Goal: Task Accomplishment & Management: Use online tool/utility

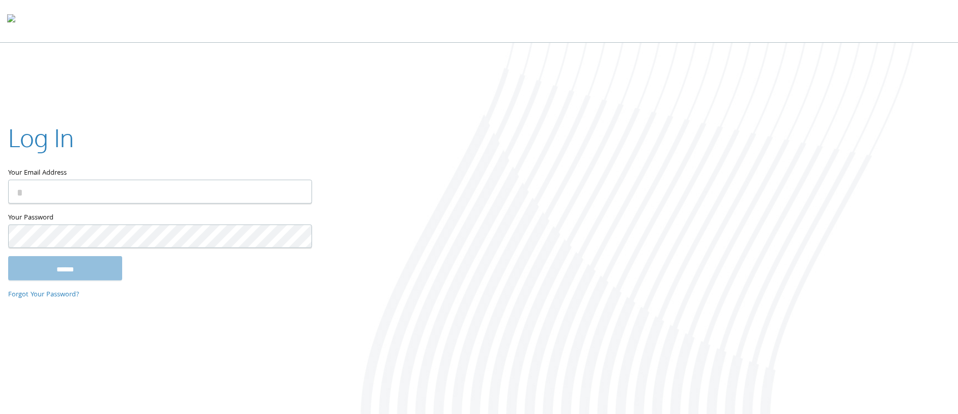
type input "**********"
click at [78, 271] on input "******" at bounding box center [65, 268] width 114 height 24
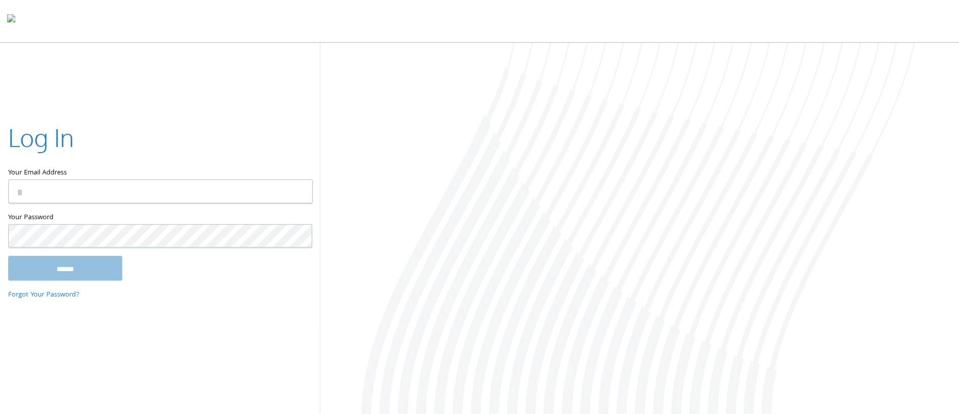
type input "**********"
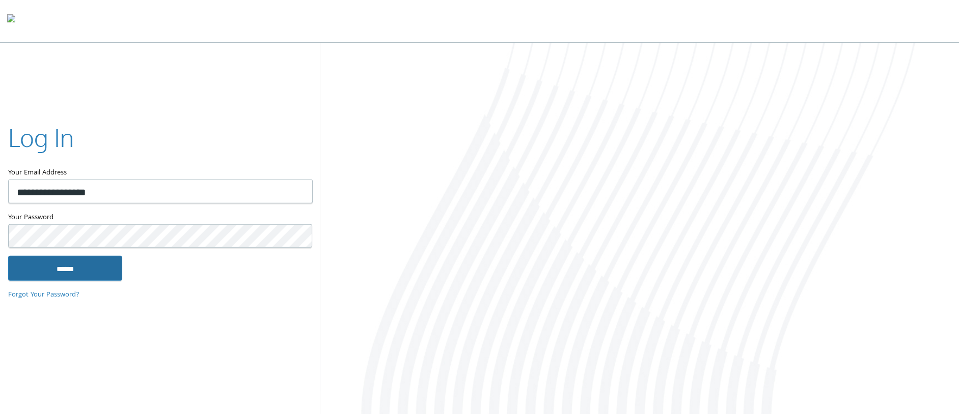
click at [101, 262] on input "******" at bounding box center [65, 268] width 114 height 24
